Goal: Complete application form

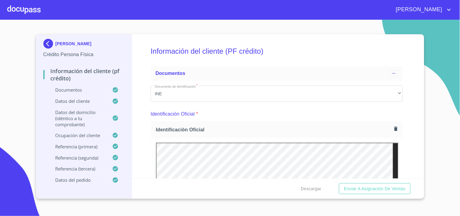
scroll to position [2043, 0]
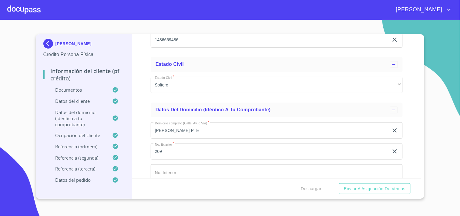
click at [26, 15] on div at bounding box center [23, 9] width 33 height 19
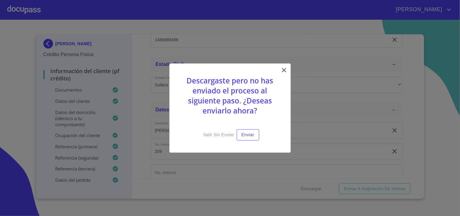
click at [285, 73] on icon at bounding box center [284, 69] width 7 height 7
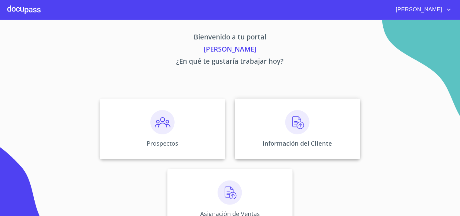
click at [309, 145] on p "Información del Cliente" at bounding box center [298, 143] width 70 height 8
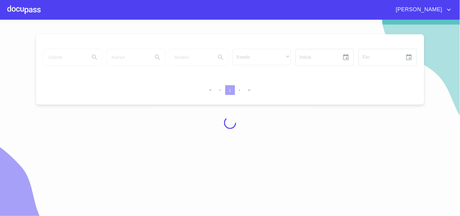
click at [73, 56] on div at bounding box center [230, 123] width 460 height 196
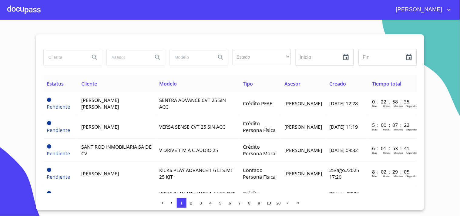
click at [73, 58] on input "search" at bounding box center [64, 57] width 41 height 16
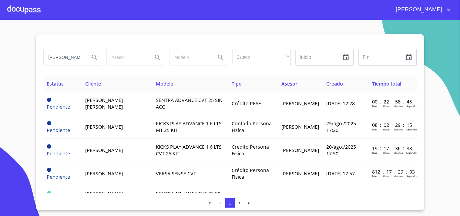
click at [70, 62] on input "[PERSON_NAME]" at bounding box center [64, 57] width 41 height 16
type input "[PERSON_NAME]"
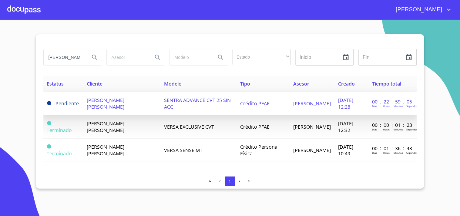
click at [161, 103] on td "SENTRA ADVANCE CVT 25 SIN ACC" at bounding box center [199, 103] width 76 height 23
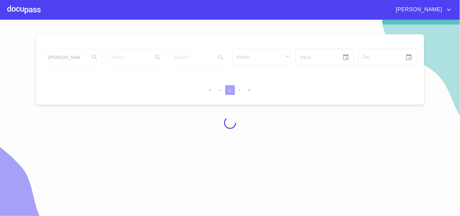
click at [78, 59] on div at bounding box center [230, 123] width 460 height 196
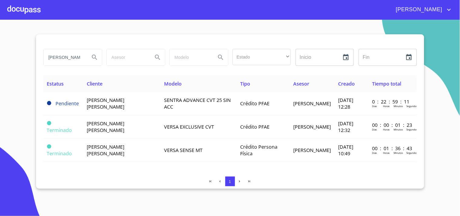
click at [83, 59] on input "[PERSON_NAME]" at bounding box center [64, 57] width 41 height 16
type input "A"
type input "[PERSON_NAME]"
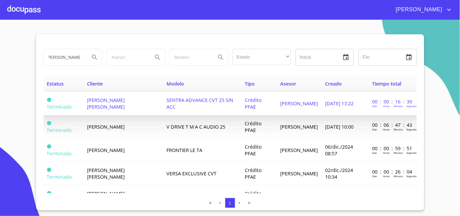
scroll to position [0, 0]
click at [119, 99] on td "[PERSON_NAME] [PERSON_NAME]" at bounding box center [123, 103] width 80 height 23
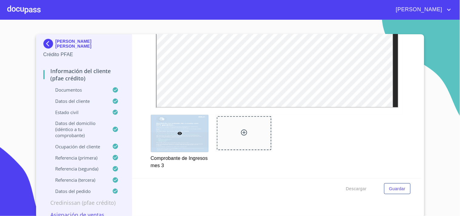
scroll to position [1282, 0]
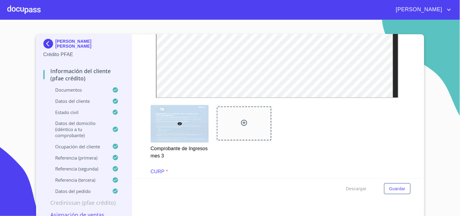
click at [30, 16] on div at bounding box center [23, 9] width 33 height 19
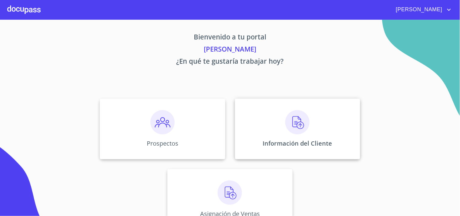
click at [275, 125] on div "Información del Cliente" at bounding box center [297, 129] width 125 height 61
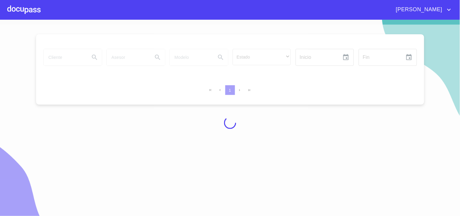
click at [63, 56] on div at bounding box center [230, 123] width 460 height 196
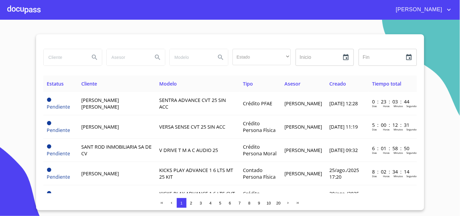
click at [69, 62] on input "search" at bounding box center [64, 57] width 41 height 16
type input "[PERSON_NAME]"
click at [93, 56] on icon "Search" at bounding box center [94, 57] width 7 height 7
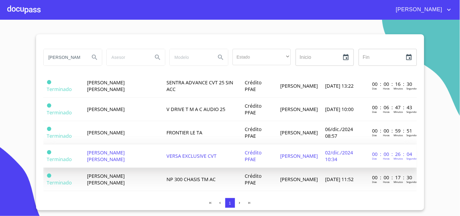
scroll to position [27, 0]
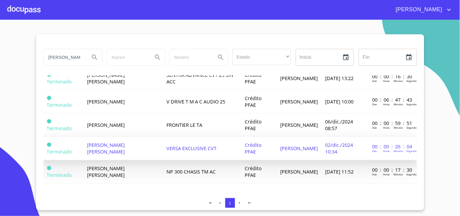
click at [163, 150] on td "VERSA EXCLUSIVE CVT" at bounding box center [202, 148] width 79 height 23
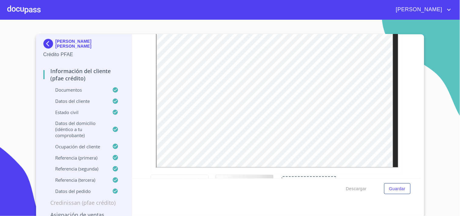
scroll to position [337, 0]
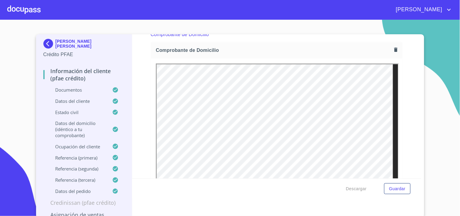
click at [35, 7] on div at bounding box center [23, 9] width 33 height 19
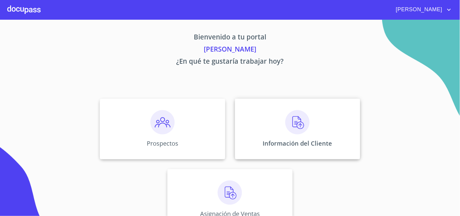
click at [274, 122] on div "Información del Cliente" at bounding box center [297, 129] width 125 height 61
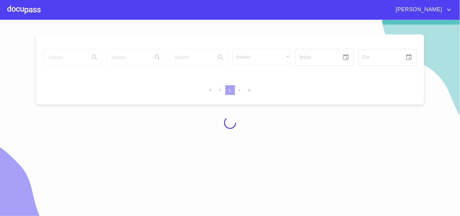
click at [80, 63] on div at bounding box center [230, 123] width 460 height 196
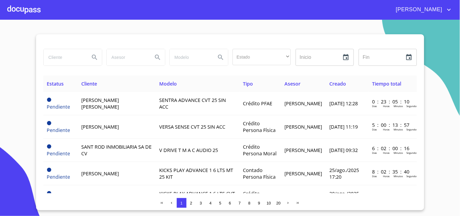
click at [70, 60] on input "search" at bounding box center [64, 57] width 41 height 16
type input "[PERSON_NAME]"
click at [93, 56] on icon "Search" at bounding box center [94, 57] width 7 height 7
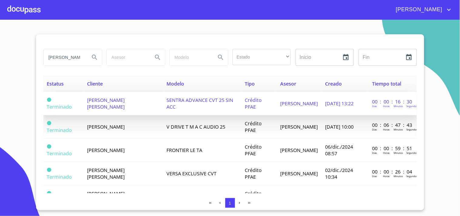
click at [114, 99] on td "[PERSON_NAME] [PERSON_NAME]" at bounding box center [123, 103] width 80 height 23
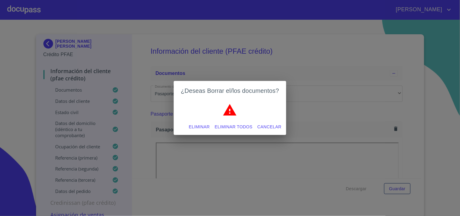
scroll to position [330, 0]
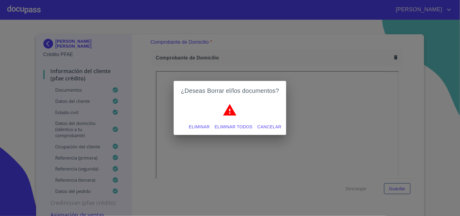
click at [248, 126] on span "Eliminar todos" at bounding box center [234, 127] width 38 height 8
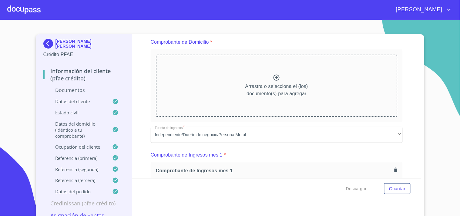
scroll to position [0, 0]
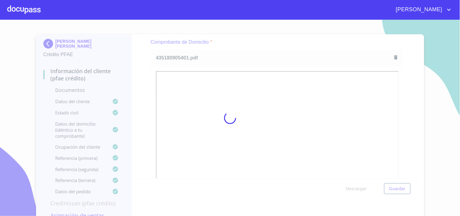
click at [256, 50] on div at bounding box center [230, 118] width 460 height 196
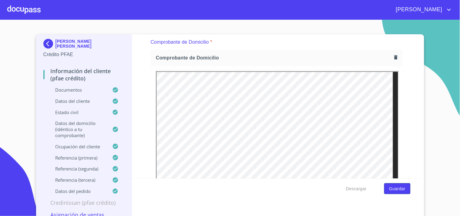
click at [389, 189] on span "Guardar" at bounding box center [397, 189] width 16 height 8
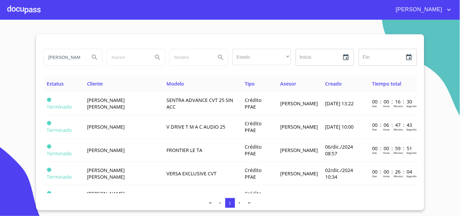
click at [34, 8] on div at bounding box center [23, 9] width 33 height 19
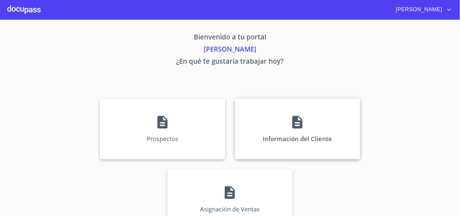
click at [280, 142] on p "Información del Cliente" at bounding box center [298, 139] width 70 height 8
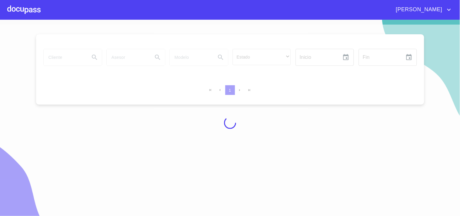
click at [51, 55] on div at bounding box center [230, 123] width 460 height 196
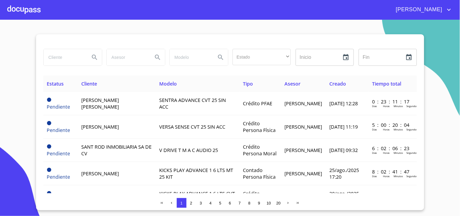
click at [65, 58] on input "search" at bounding box center [64, 57] width 41 height 16
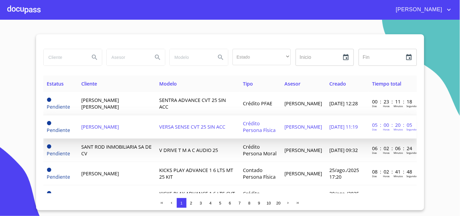
click at [88, 120] on td "[PERSON_NAME]" at bounding box center [117, 126] width 78 height 23
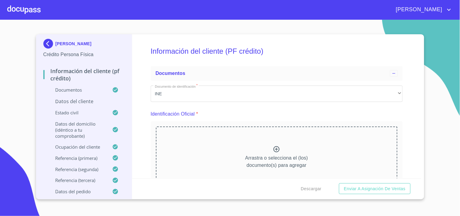
click at [409, 101] on div "Información del cliente (PF crédito) Documentos Documento de identificación   *…" at bounding box center [276, 106] width 289 height 144
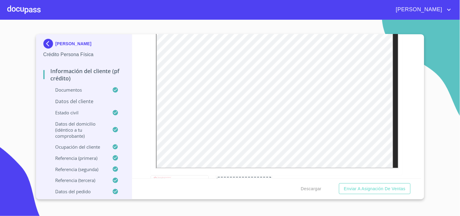
scroll to position [762, 0]
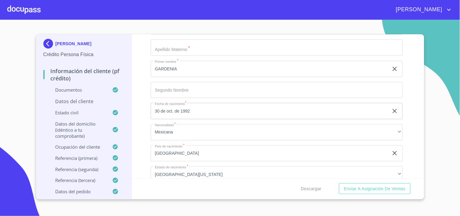
scroll to position [1775, 0]
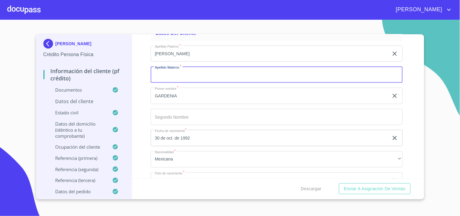
click at [208, 67] on input "Documento de identificación   *" at bounding box center [277, 74] width 252 height 16
type input "0"
type input "."
click at [169, 115] on input "Documento de identificación   *" at bounding box center [277, 117] width 252 height 16
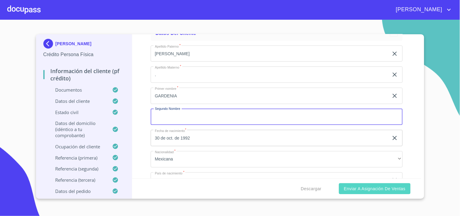
click at [375, 190] on span "Enviar a Asignación de Ventas" at bounding box center [375, 189] width 62 height 8
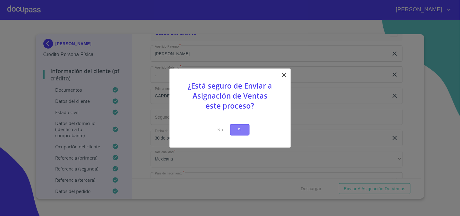
click at [239, 125] on button "Si" at bounding box center [239, 129] width 19 height 11
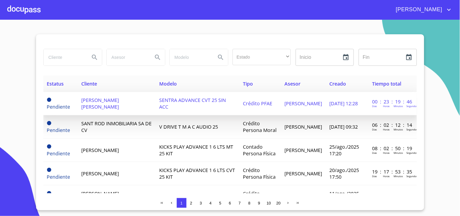
click at [165, 103] on span "SENTRA ADVANCE CVT 25 SIN ACC" at bounding box center [192, 103] width 67 height 13
